Goal: Navigation & Orientation: Understand site structure

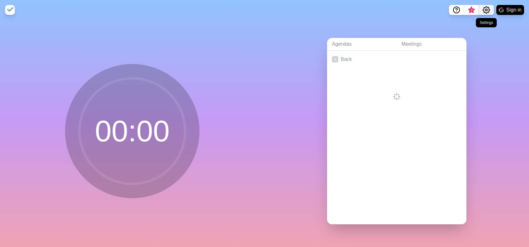
click at [486, 12] on icon "Settings" at bounding box center [485, 9] width 7 height 7
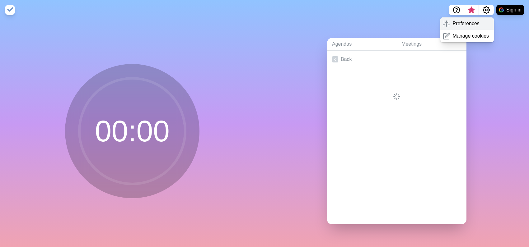
click at [470, 24] on p "Preferences" at bounding box center [466, 23] width 27 height 7
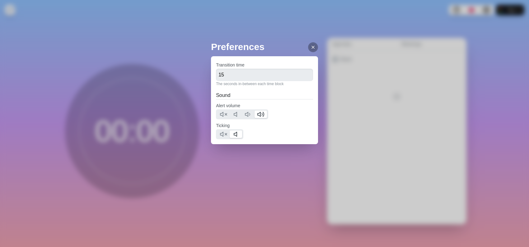
click at [310, 48] on icon at bounding box center [312, 47] width 5 height 5
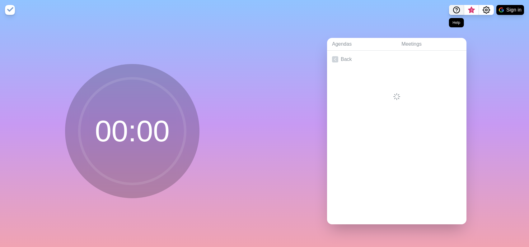
click at [457, 11] on icon "Help" at bounding box center [456, 9] width 7 height 7
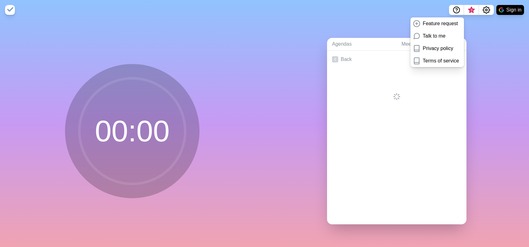
click at [339, 23] on div "Agendas Meetings Back" at bounding box center [396, 133] width 264 height 227
click at [158, 130] on circle at bounding box center [132, 131] width 106 height 106
click at [404, 61] on link "Back" at bounding box center [396, 59] width 139 height 17
click at [379, 69] on div at bounding box center [396, 80] width 139 height 25
click at [469, 28] on div "Agendas Meetings Create an Agenda" at bounding box center [396, 133] width 264 height 227
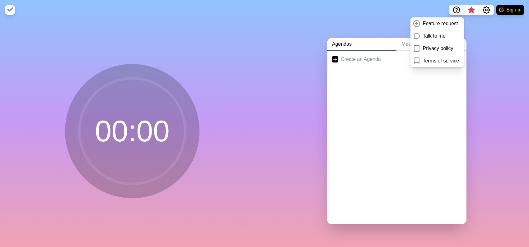
click at [454, 11] on icon "Help" at bounding box center [456, 9] width 7 height 7
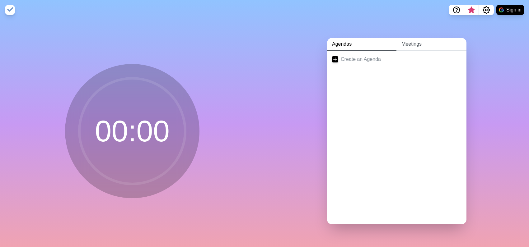
click at [404, 41] on link "Meetings" at bounding box center [431, 44] width 70 height 13
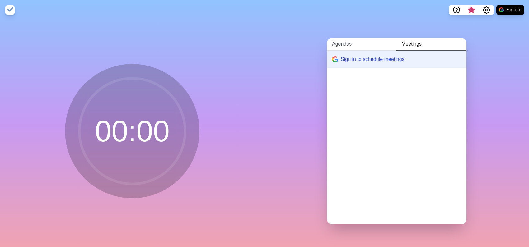
click at [347, 44] on link "Agendas" at bounding box center [361, 44] width 69 height 13
